Goal: Transaction & Acquisition: Purchase product/service

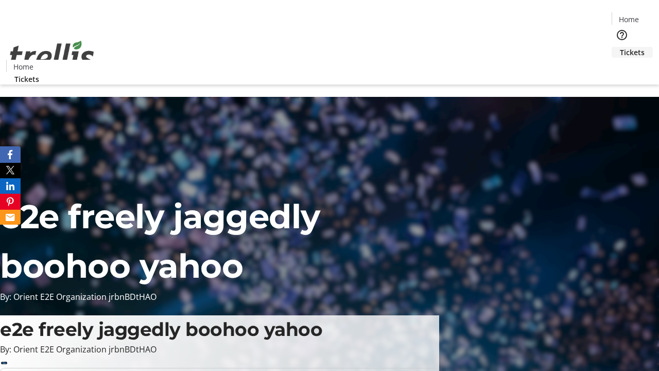
click at [620, 47] on span "Tickets" at bounding box center [632, 52] width 25 height 11
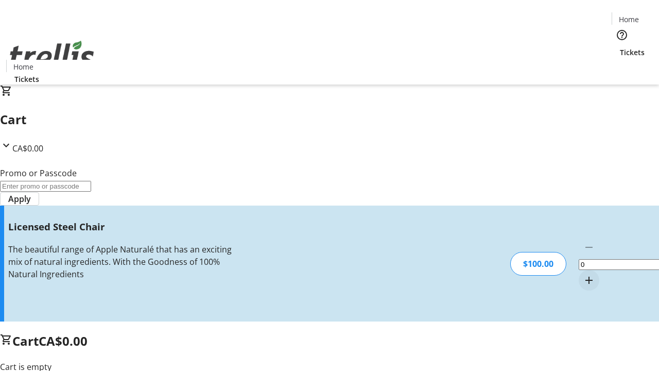
click at [583, 274] on mat-icon "Increment by one" at bounding box center [589, 280] width 12 height 12
type input "1"
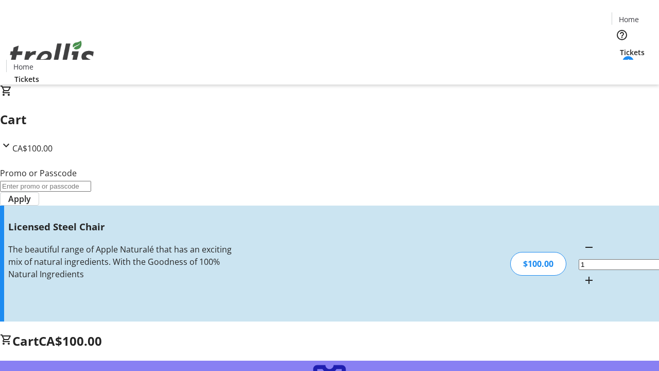
type input "FREE"
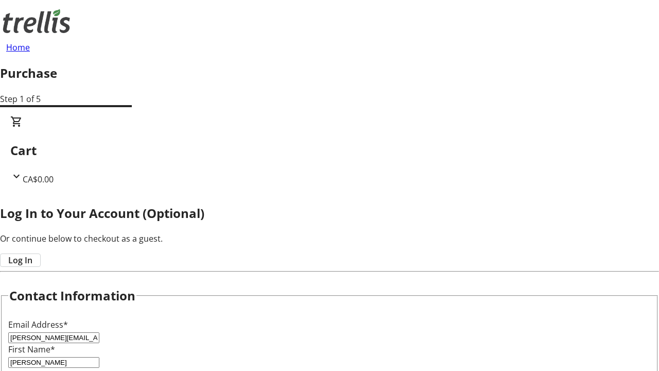
type input "Sawayn"
